Goal: Transaction & Acquisition: Purchase product/service

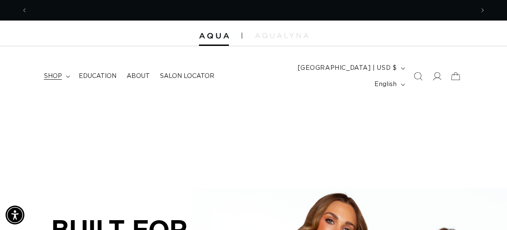
scroll to position [0, 446]
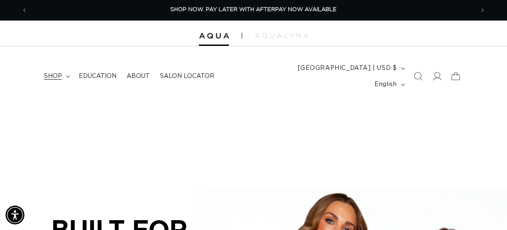
click at [68, 68] on summary "shop" at bounding box center [56, 76] width 35 height 18
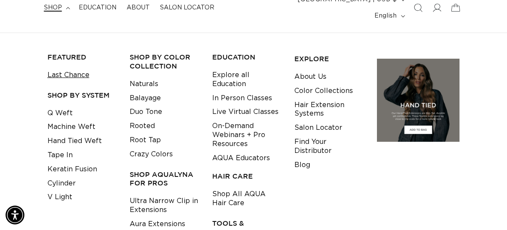
scroll to position [0, 0]
click at [78, 68] on link "Last Chance" at bounding box center [68, 75] width 42 height 14
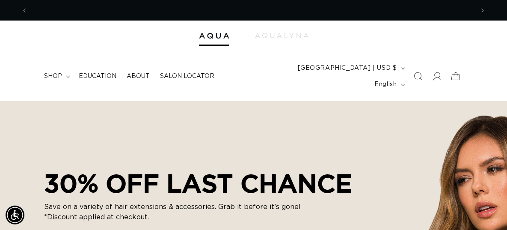
scroll to position [0, 892]
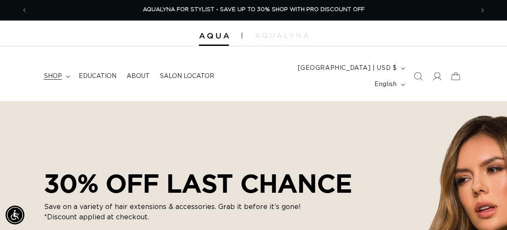
click at [59, 72] on span "shop" at bounding box center [53, 76] width 18 height 8
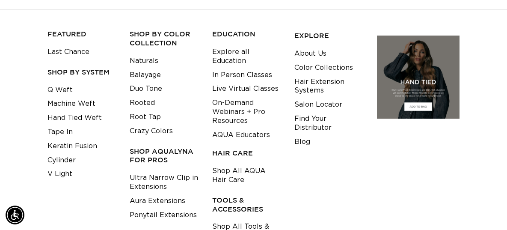
scroll to position [0, 446]
click at [74, 139] on link "Keratin Fusion" at bounding box center [72, 146] width 50 height 14
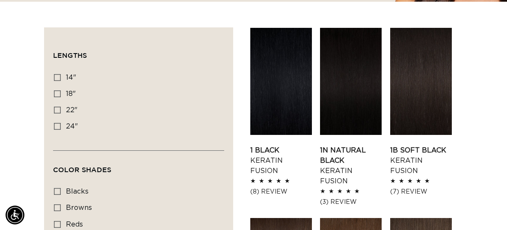
scroll to position [0, 446]
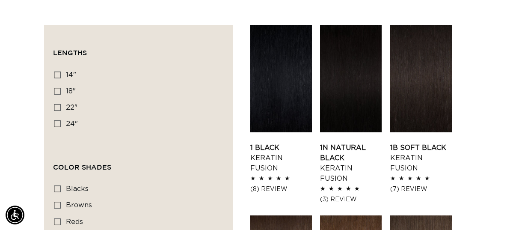
drag, startPoint x: 510, startPoint y: 18, endPoint x: 507, endPoint y: 45, distance: 27.1
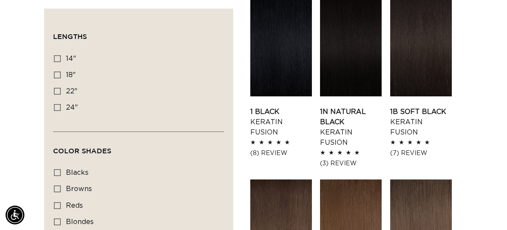
scroll to position [0, 0]
click at [354, 106] on link "1N Natural Black Keratin Fusion" at bounding box center [351, 126] width 62 height 41
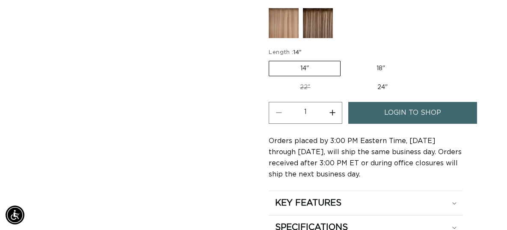
click at [313, 80] on label "22" Variant sold out or unavailable" at bounding box center [305, 87] width 73 height 15
click at [420, 59] on input "22" Variant sold out or unavailable" at bounding box center [420, 59] width 0 height 0
radio input "true"
click at [380, 80] on label "24" Variant sold out or unavailable" at bounding box center [383, 87] width 73 height 15
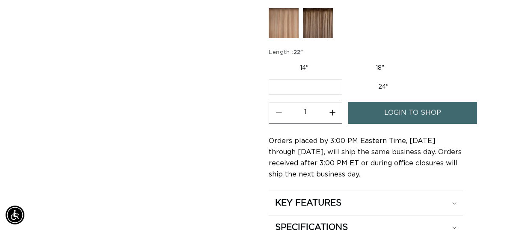
click at [347, 78] on input "24" Variant sold out or unavailable" at bounding box center [346, 77] width 0 height 0
radio input "true"
click at [327, 108] on button "Increase quantity for 1N Natural Black - Keratin Fusion" at bounding box center [331, 113] width 19 height 22
type input "2"
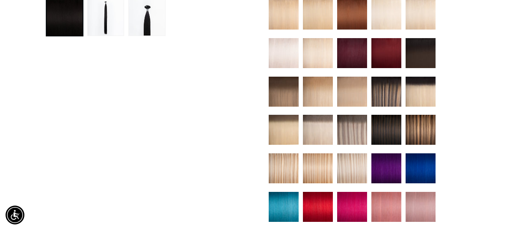
click at [425, 168] on img at bounding box center [420, 168] width 30 height 30
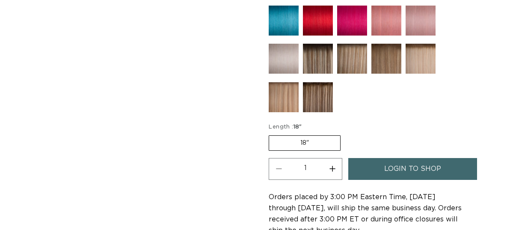
scroll to position [517, 0]
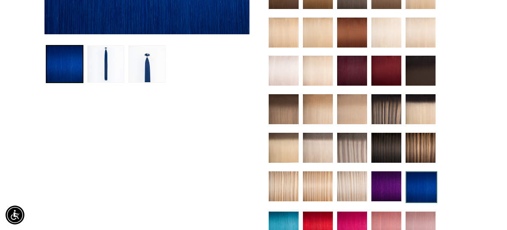
scroll to position [0, 892]
click at [431, 97] on img at bounding box center [420, 109] width 30 height 30
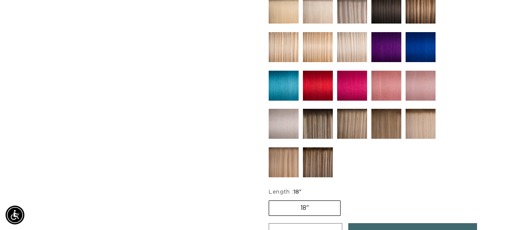
scroll to position [0, 892]
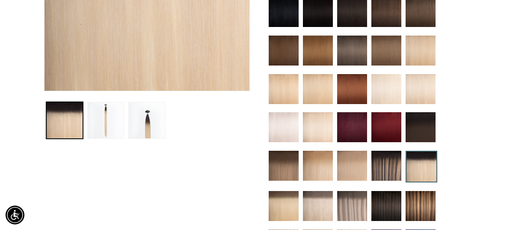
drag, startPoint x: 509, startPoint y: 15, endPoint x: 503, endPoint y: 34, distance: 20.2
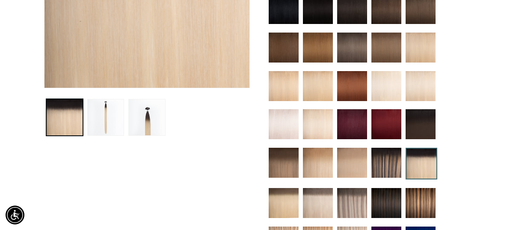
scroll to position [0, 0]
click at [283, 123] on img at bounding box center [284, 124] width 30 height 30
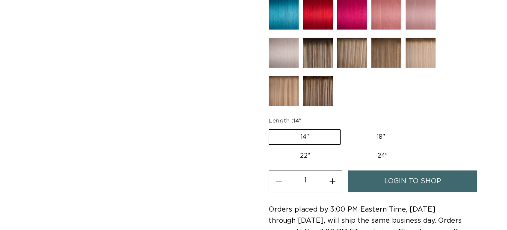
click at [316, 148] on label "22" Variant sold out or unavailable" at bounding box center [305, 155] width 73 height 15
click at [420, 128] on input "22" Variant sold out or unavailable" at bounding box center [420, 127] width 0 height 0
radio input "true"
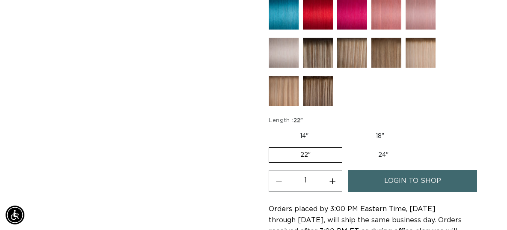
scroll to position [0, 446]
click at [375, 151] on label "24" Variant sold out or unavailable" at bounding box center [383, 155] width 73 height 15
click at [347, 146] on input "24" Variant sold out or unavailable" at bounding box center [346, 146] width 0 height 0
radio input "true"
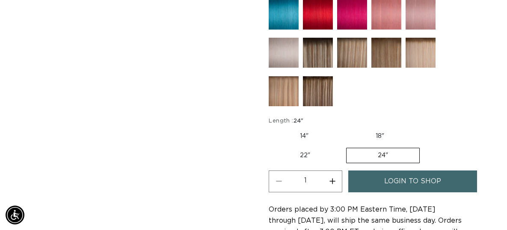
click at [325, 148] on label "22" Variant sold out or unavailable" at bounding box center [305, 155] width 73 height 15
click at [419, 128] on input "22" Variant sold out or unavailable" at bounding box center [419, 127] width 0 height 0
radio input "true"
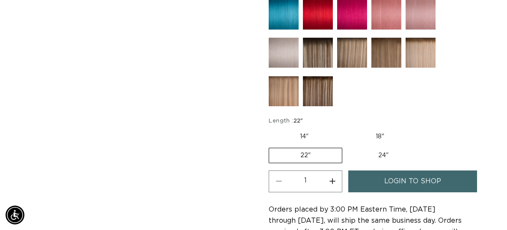
scroll to position [0, 892]
click at [368, 177] on link "login to shop" at bounding box center [412, 181] width 129 height 22
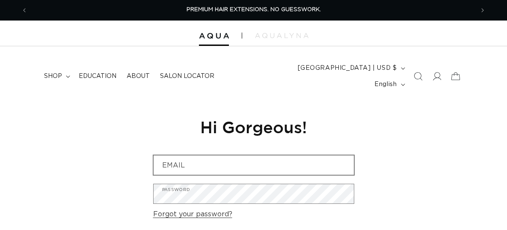
type input "[EMAIL_ADDRESS][DOMAIN_NAME]"
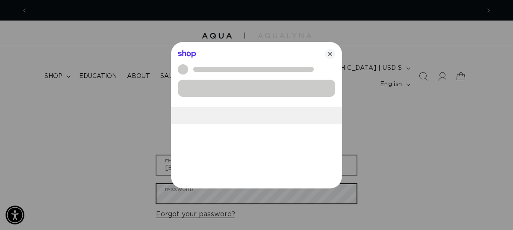
scroll to position [0, 452]
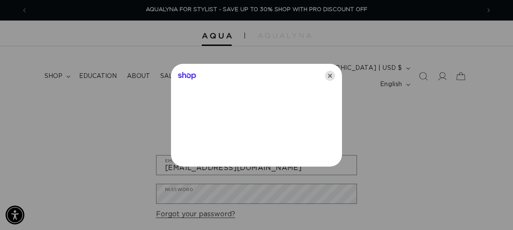
click at [331, 73] on icon "Close" at bounding box center [330, 76] width 10 height 10
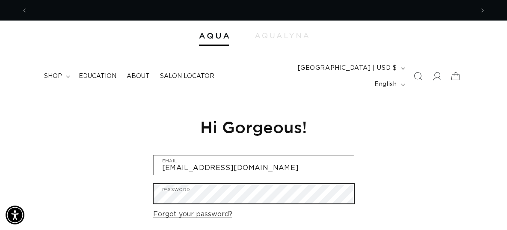
scroll to position [0, 0]
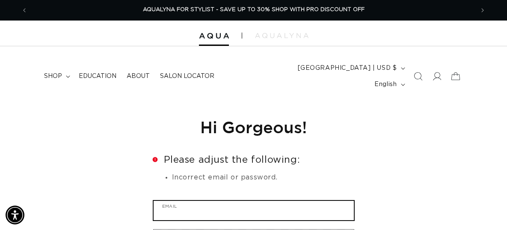
click at [287, 201] on input "Email" at bounding box center [253, 210] width 200 height 19
type input "[EMAIL_ADDRESS][DOMAIN_NAME]"
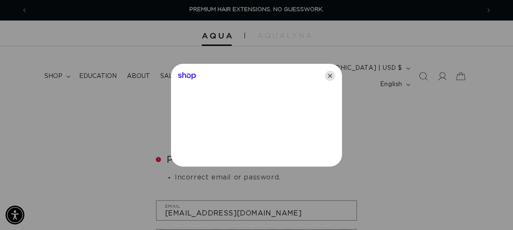
click at [329, 77] on icon "Close" at bounding box center [330, 76] width 10 height 10
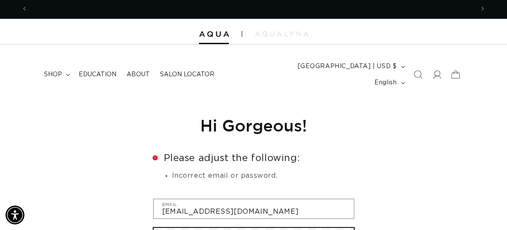
scroll to position [0, 892]
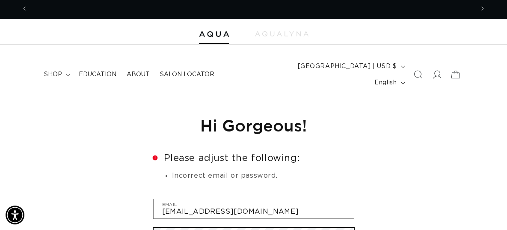
scroll to position [0, 0]
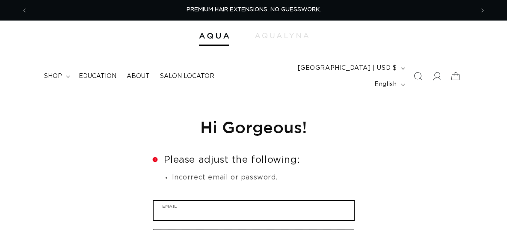
click at [283, 204] on input "Email" at bounding box center [253, 210] width 200 height 19
type input "[EMAIL_ADDRESS][DOMAIN_NAME]"
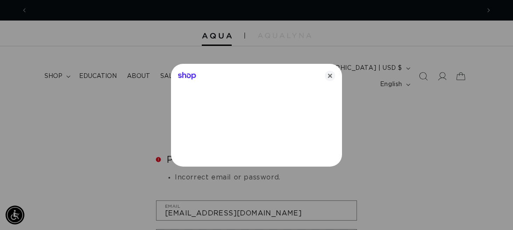
click at [253, 223] on div at bounding box center [256, 115] width 513 height 230
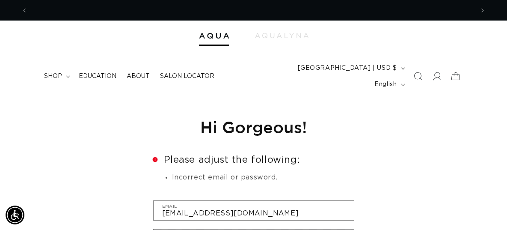
scroll to position [0, 446]
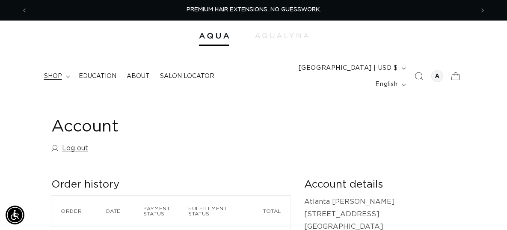
click at [67, 76] on icon at bounding box center [68, 77] width 4 height 2
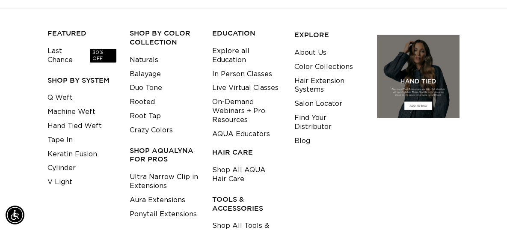
scroll to position [0, 892]
click at [56, 44] on link "Last Chance 30% OFF" at bounding box center [81, 55] width 69 height 23
